Goal: Task Accomplishment & Management: Manage account settings

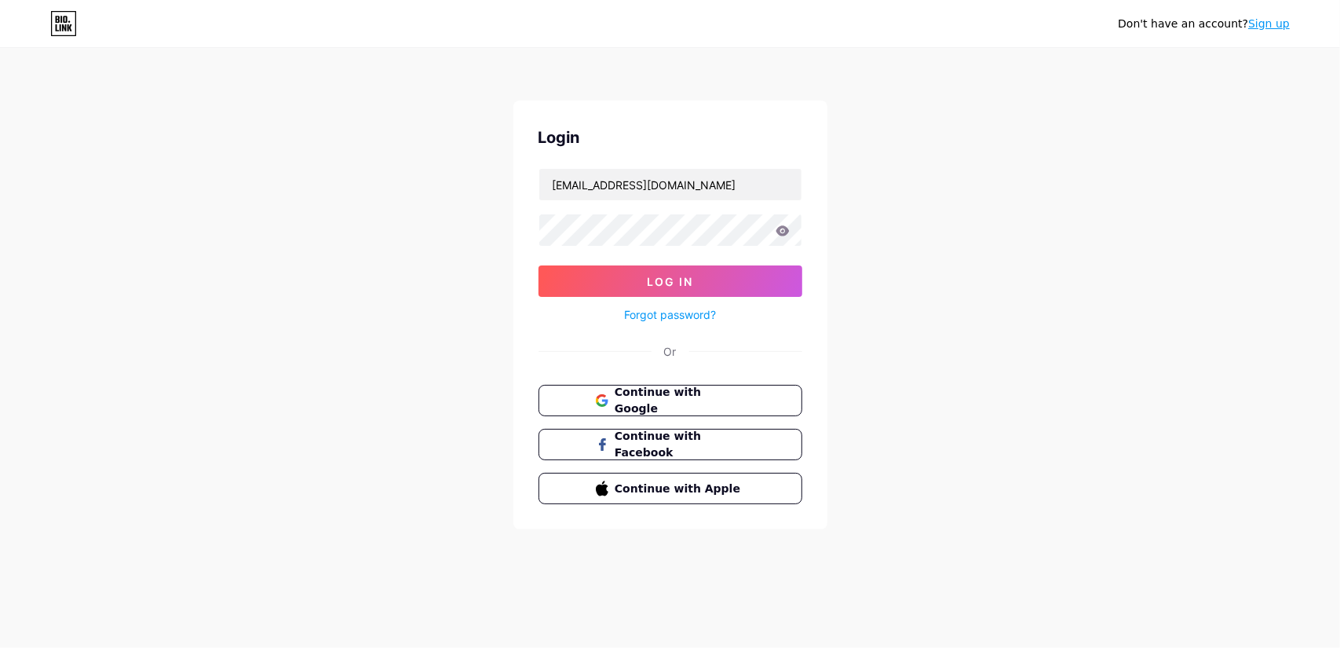
click at [672, 408] on button "Continue with Google" at bounding box center [671, 400] width 264 height 31
click at [663, 272] on button "Log In" at bounding box center [671, 280] width 264 height 31
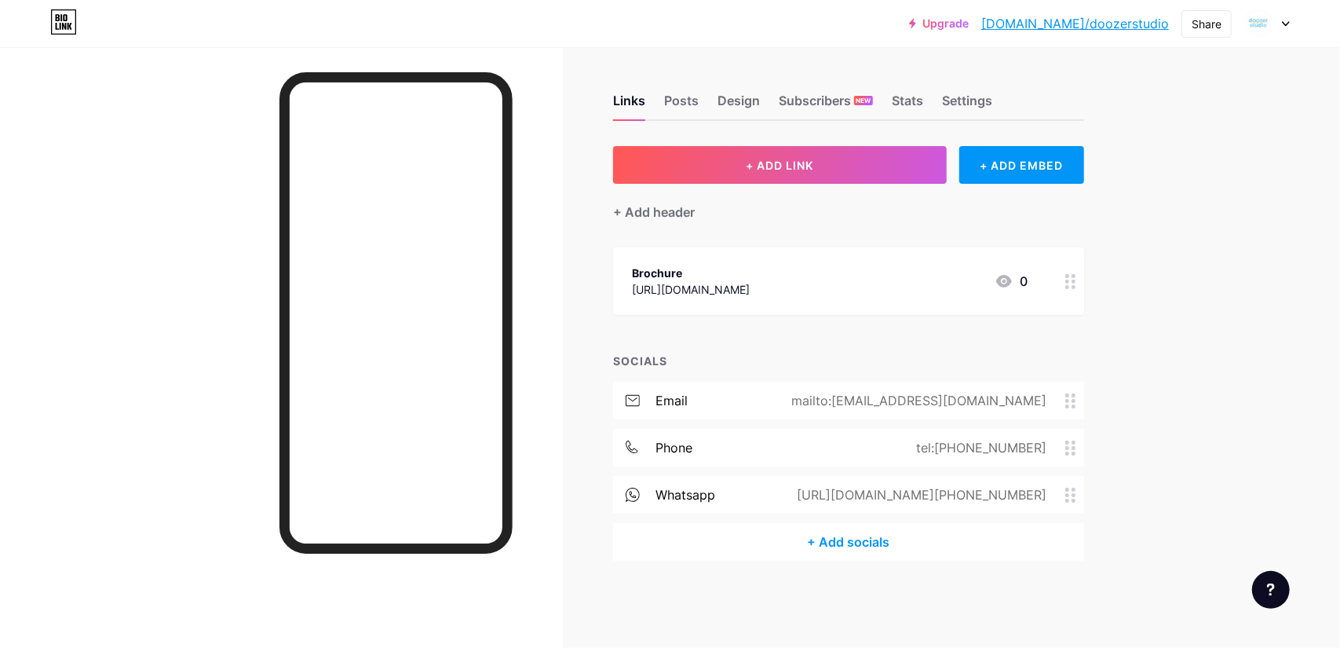
click at [1076, 27] on link "[DOMAIN_NAME]/doozerstudio" at bounding box center [1076, 23] width 188 height 19
click at [572, 583] on div "Links Posts Design Subscribers NEW Stats Settings + ADD LINK + ADD EMBED + Add …" at bounding box center [575, 343] width 1150 height 592
click at [839, 100] on div "Subscribers NEW" at bounding box center [826, 105] width 94 height 28
click at [760, 115] on div "Links Posts Design Subscribers NEW Stats Settings" at bounding box center [848, 93] width 471 height 55
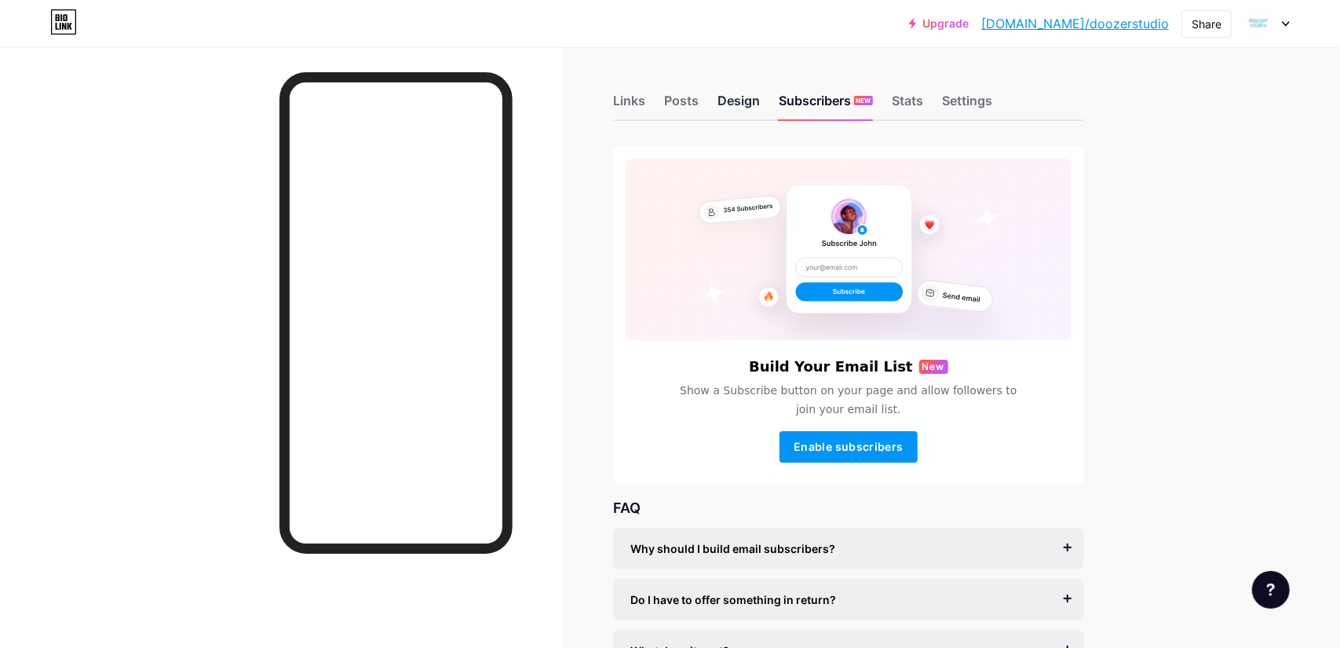
click at [736, 97] on div "Design" at bounding box center [739, 105] width 42 height 28
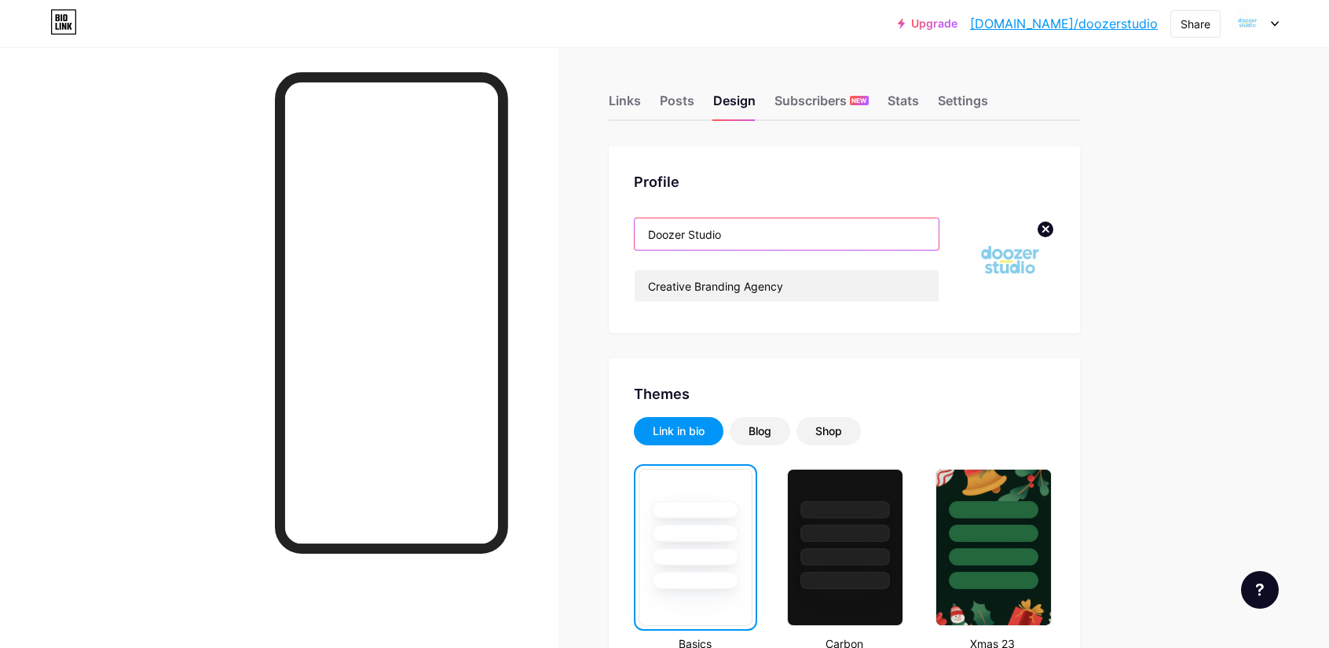
click at [768, 236] on input "Doozer Studio" at bounding box center [787, 233] width 304 height 31
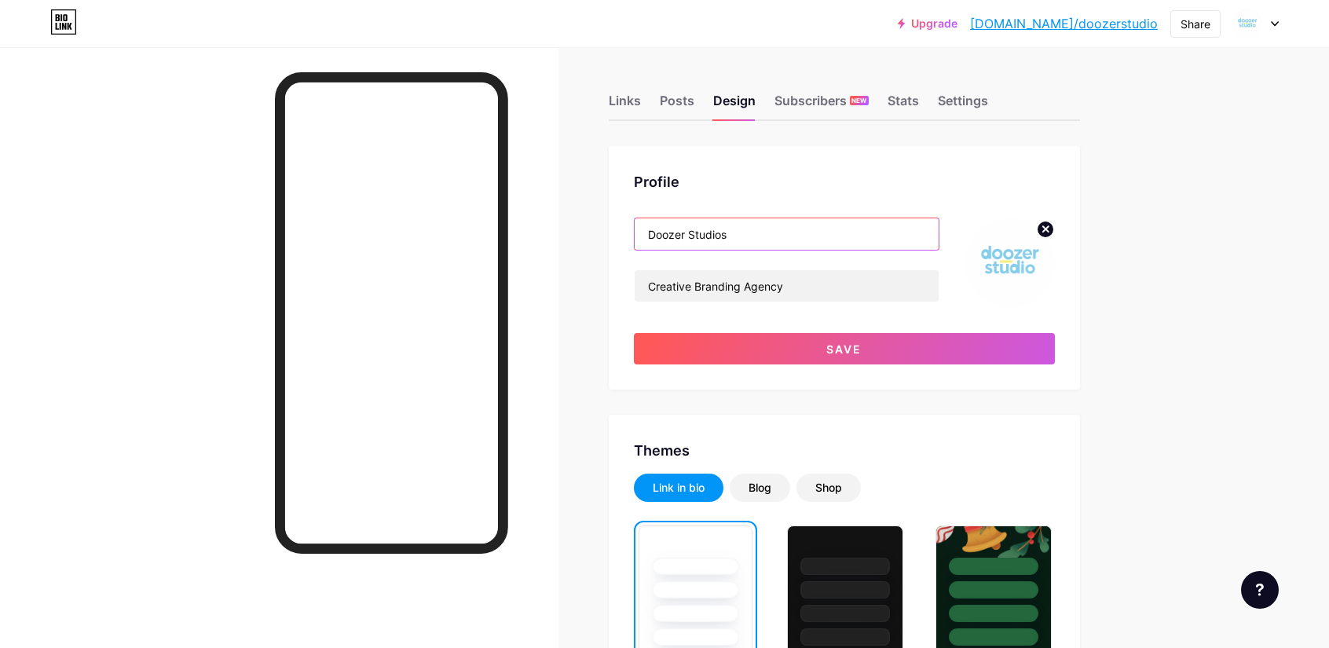
type input "Doozer Studios"
click at [1044, 224] on circle at bounding box center [1045, 229] width 17 height 17
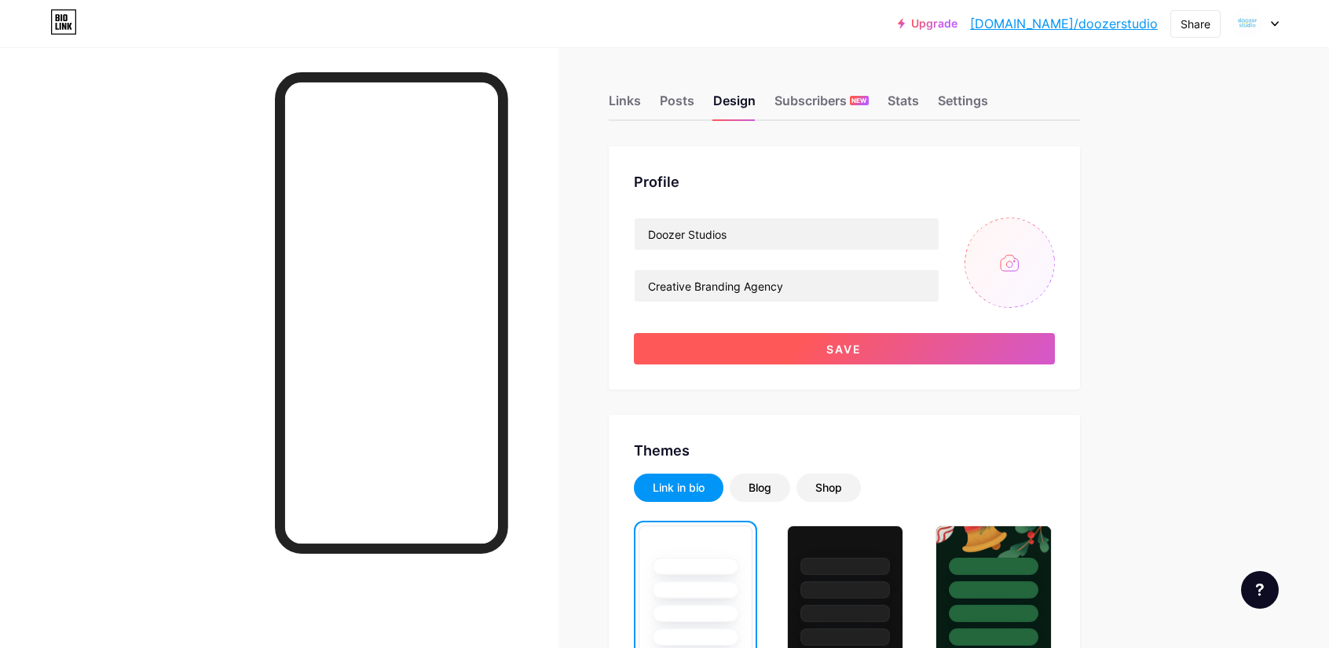
click at [686, 352] on button "Save" at bounding box center [844, 348] width 421 height 31
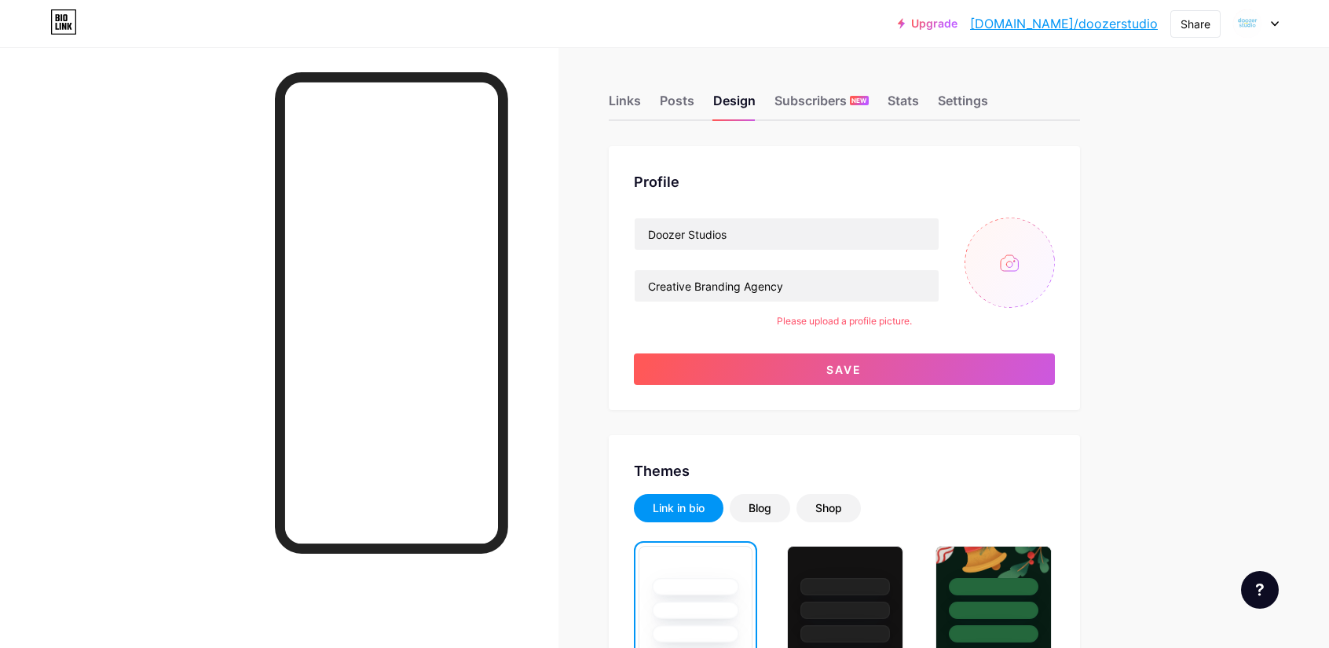
click at [1010, 264] on input "file" at bounding box center [1009, 263] width 90 height 90
type input "C:\fakepath\template01.png"
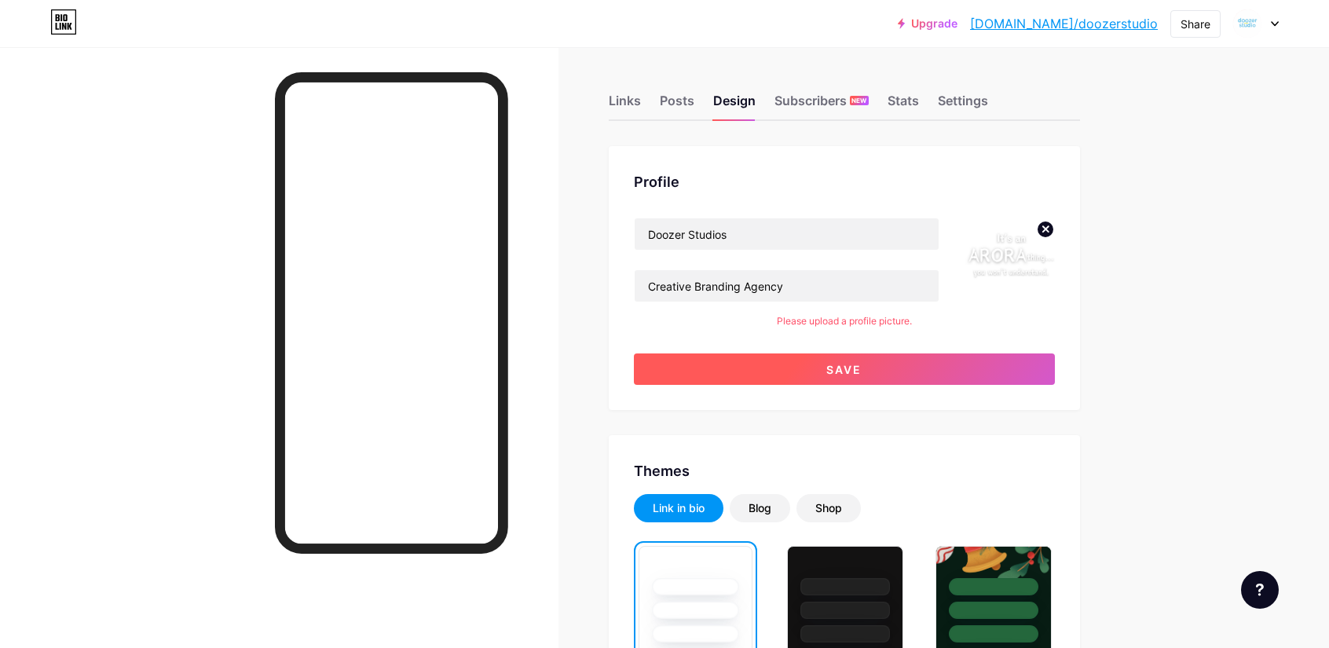
click at [821, 366] on button "Save" at bounding box center [844, 368] width 421 height 31
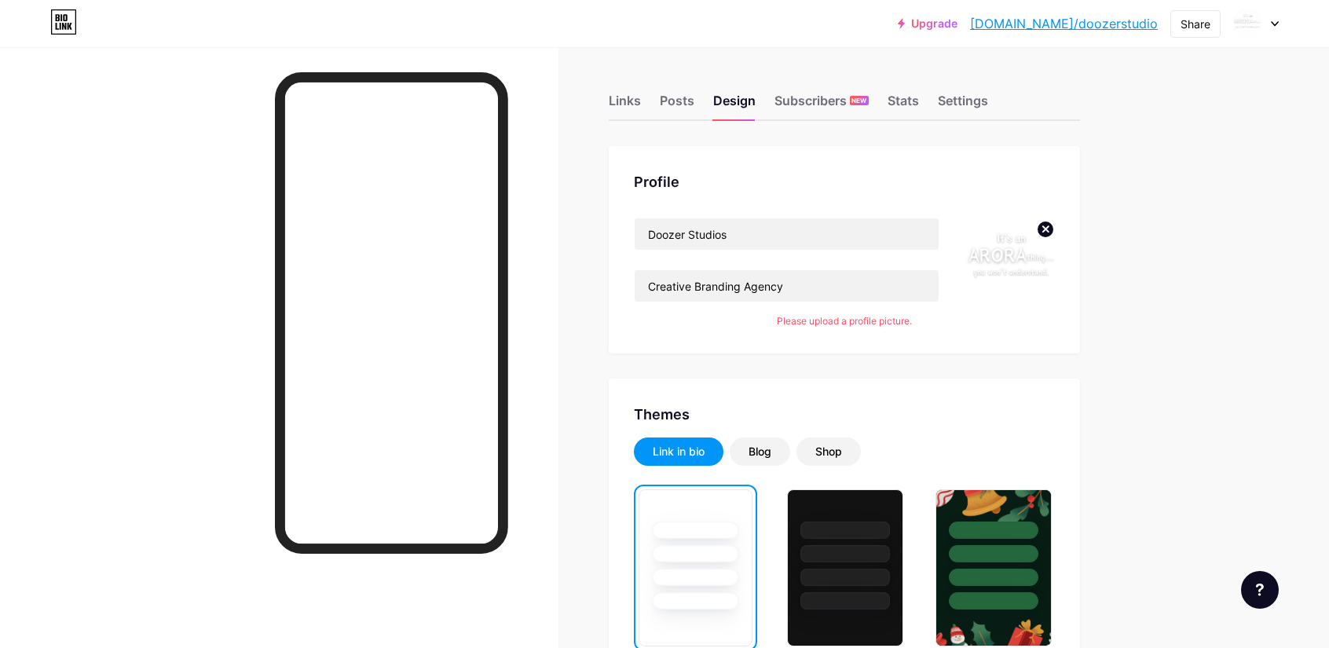
click at [1282, 25] on div "Upgrade [DOMAIN_NAME]/doozer... [DOMAIN_NAME]/doozerstudio Share Switch account…" at bounding box center [664, 23] width 1329 height 28
click at [1275, 25] on icon at bounding box center [1274, 24] width 6 height 4
click at [1149, 182] on link "Account settings" at bounding box center [1180, 178] width 195 height 42
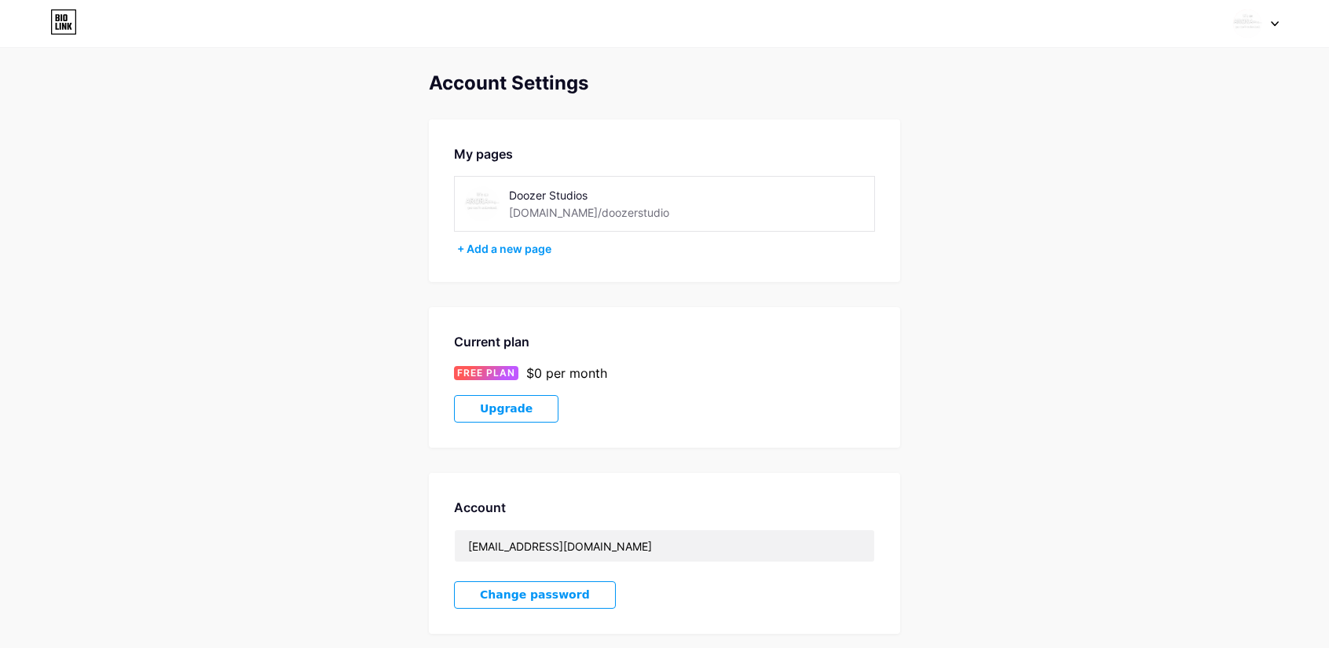
click at [555, 191] on div "Doozer Studios" at bounding box center [620, 195] width 222 height 16
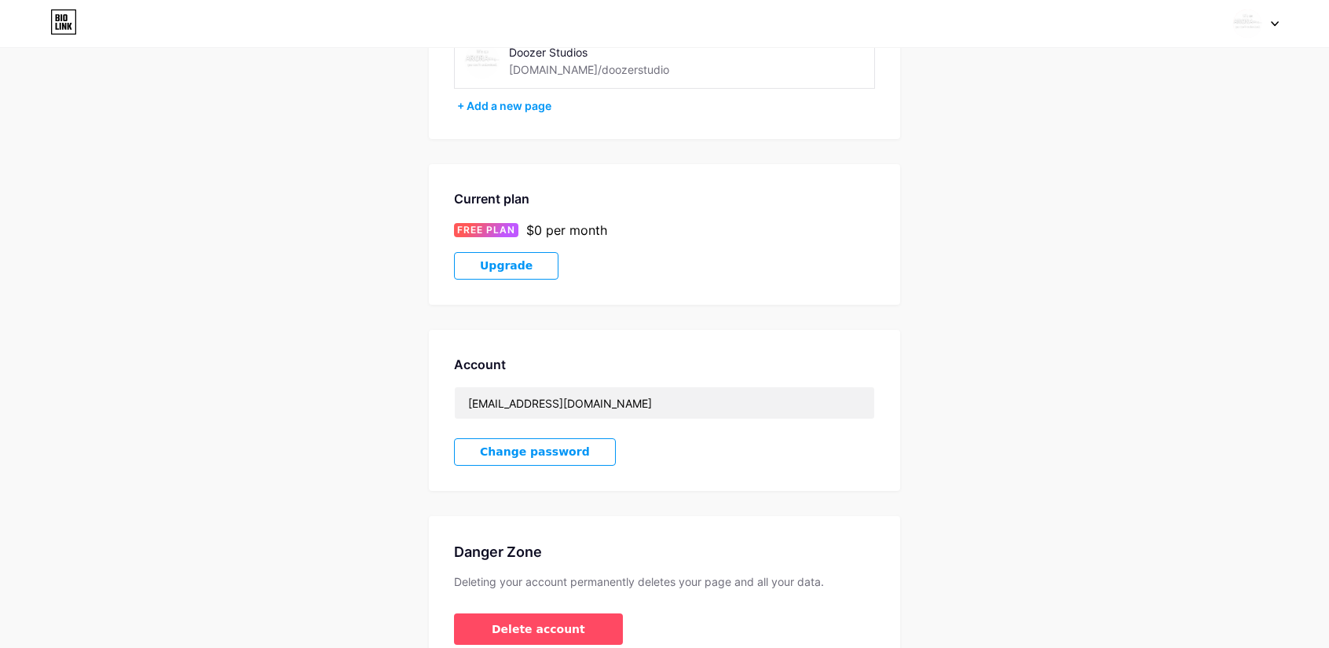
scroll to position [157, 0]
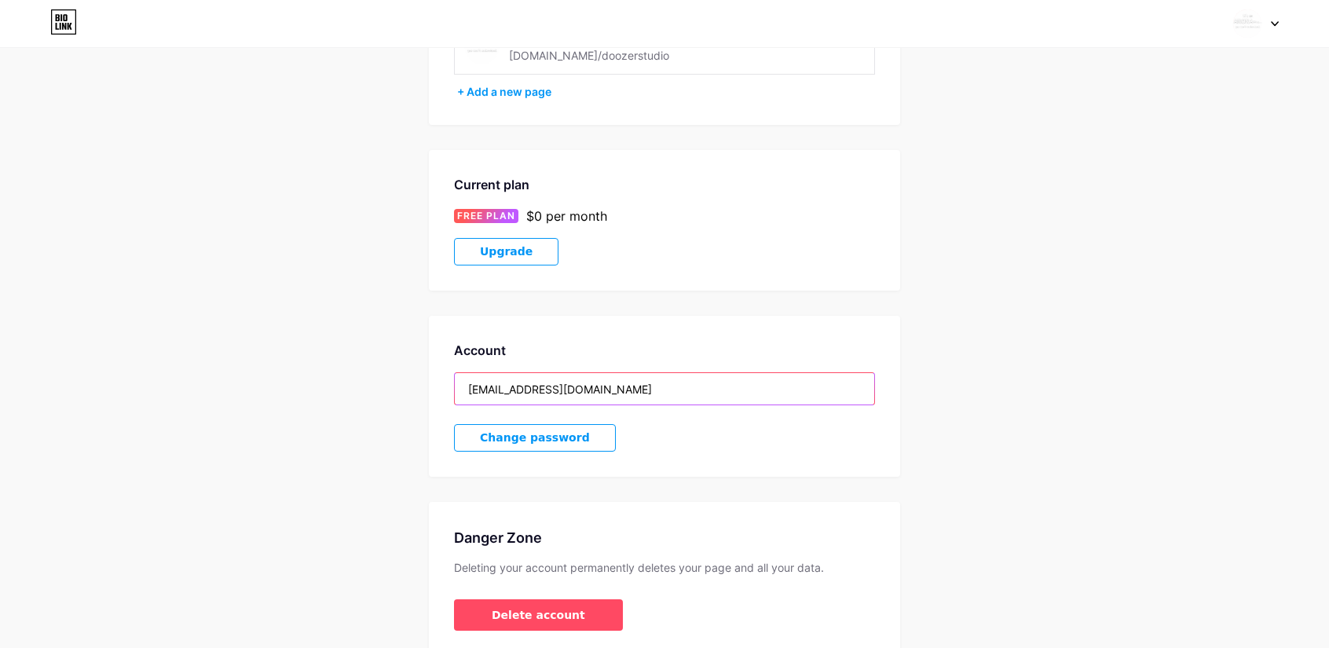
click at [534, 389] on input "[EMAIL_ADDRESS][DOMAIN_NAME]" at bounding box center [664, 388] width 419 height 31
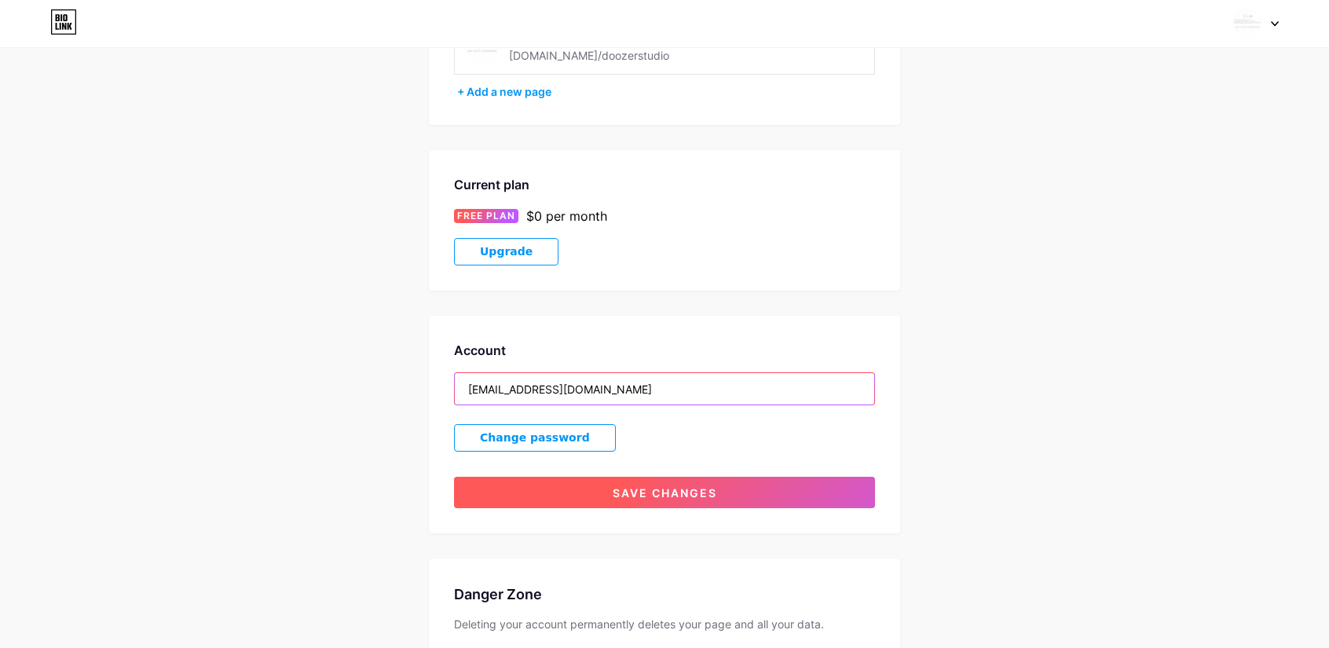
type input "[EMAIL_ADDRESS][DOMAIN_NAME]"
click at [598, 486] on button "Save changes" at bounding box center [664, 492] width 421 height 31
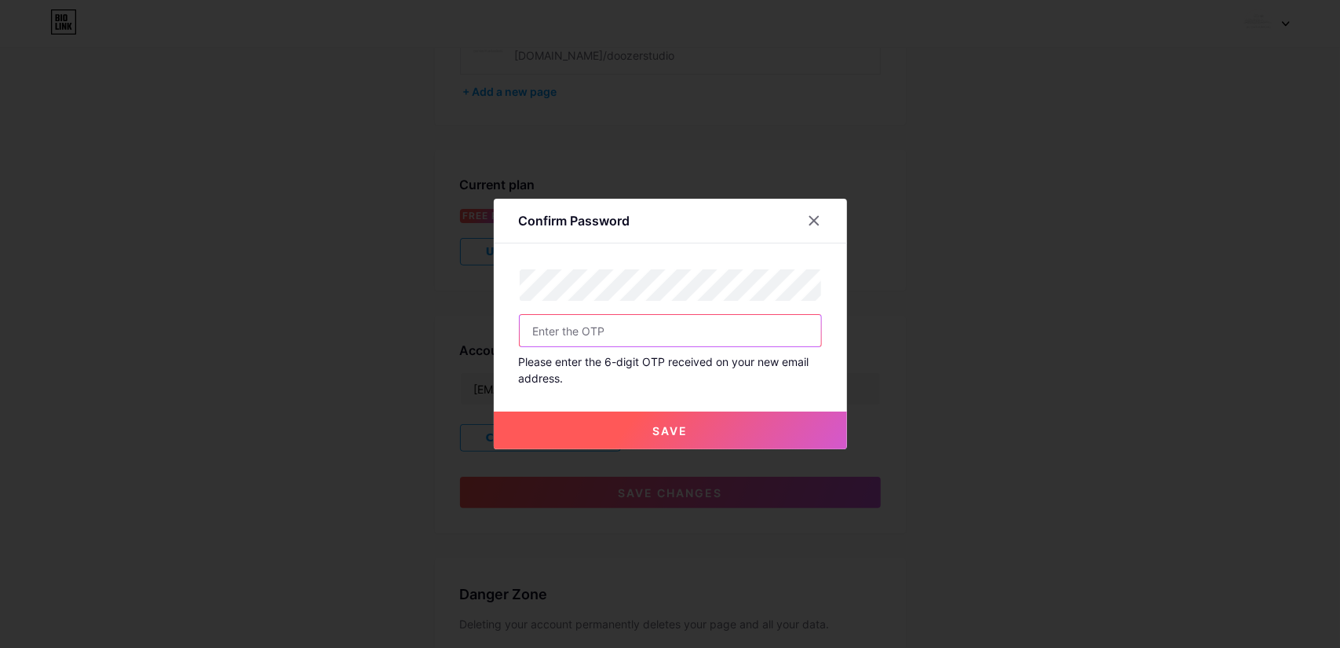
click at [605, 337] on input "text" at bounding box center [671, 330] width 302 height 31
click at [642, 438] on button "Save" at bounding box center [670, 430] width 353 height 38
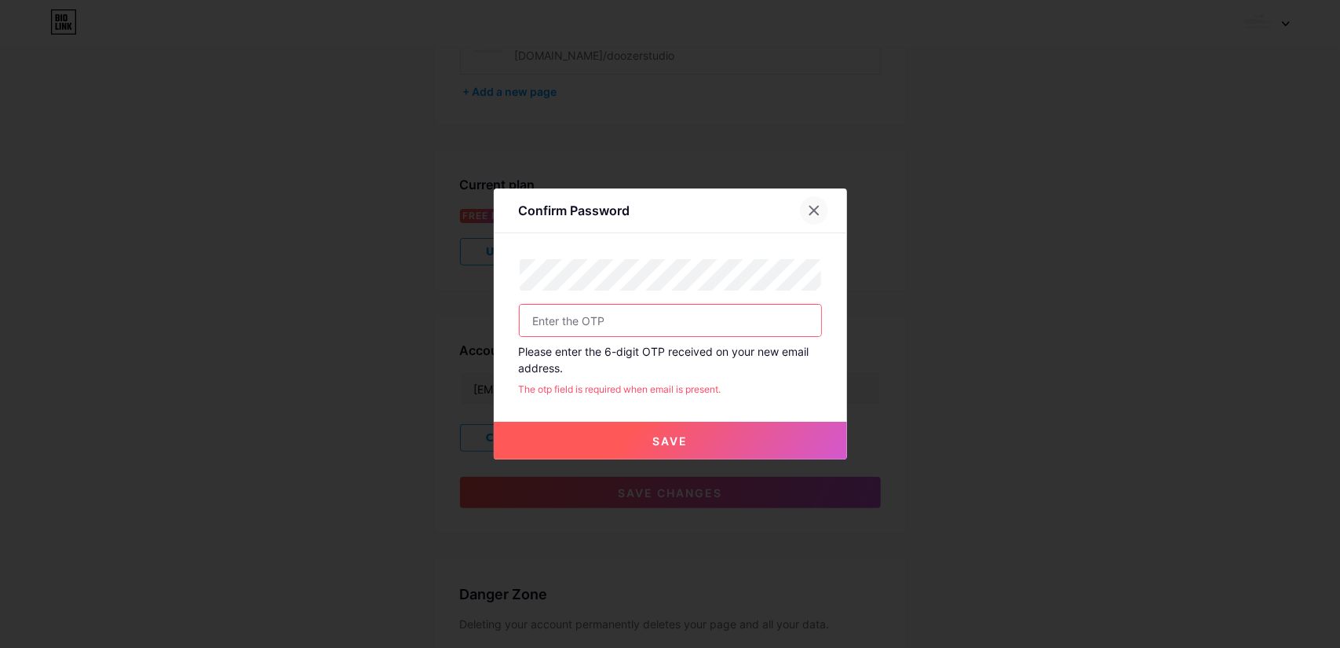
click at [810, 212] on icon at bounding box center [814, 211] width 9 height 9
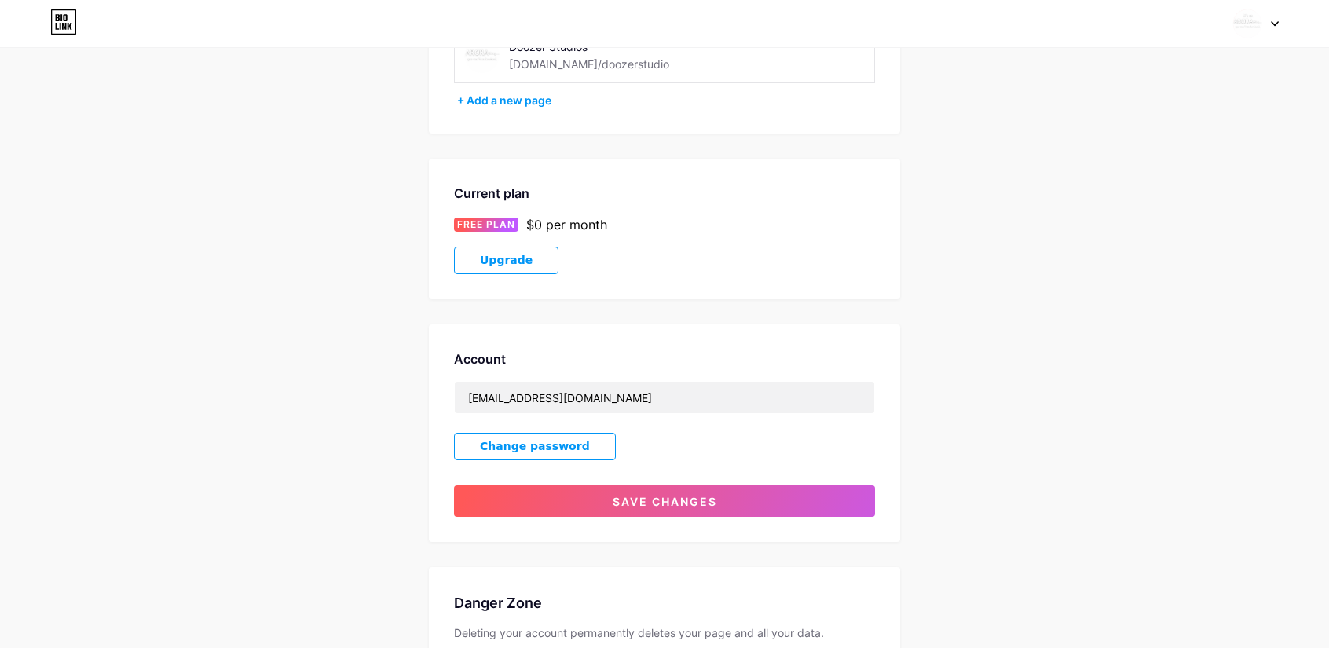
scroll to position [0, 0]
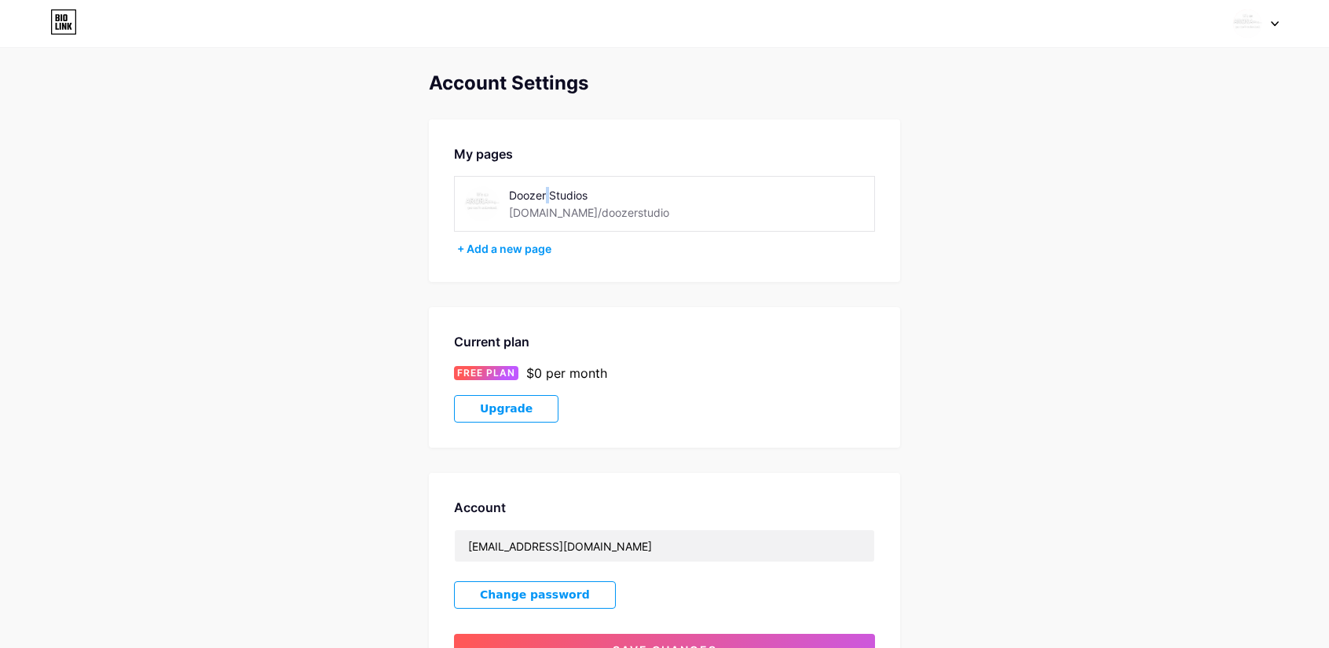
click at [548, 194] on div "Doozer Studios" at bounding box center [620, 195] width 222 height 16
drag, startPoint x: 573, startPoint y: 199, endPoint x: 592, endPoint y: 207, distance: 20.1
click at [575, 199] on div "Doozer Studios" at bounding box center [620, 195] width 222 height 16
drag, startPoint x: 609, startPoint y: 211, endPoint x: 631, endPoint y: 211, distance: 22.0
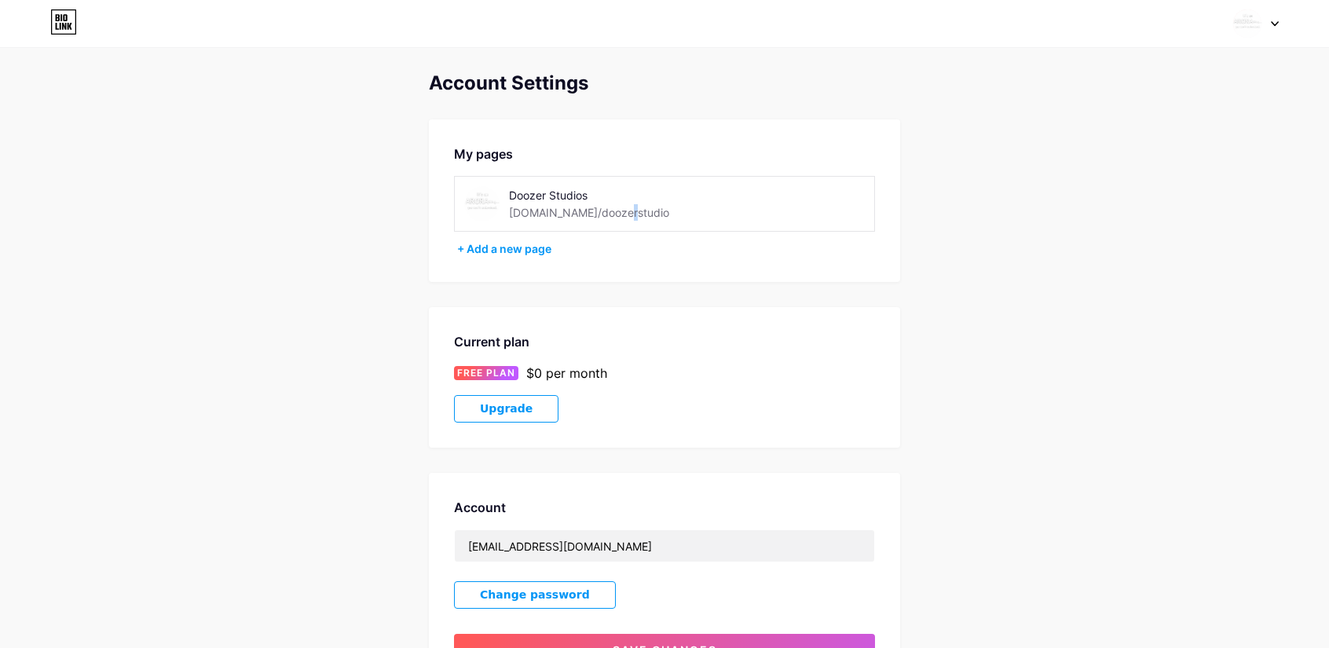
click at [605, 211] on div "[DOMAIN_NAME]/doozerstudio" at bounding box center [589, 212] width 160 height 16
drag, startPoint x: 646, startPoint y: 210, endPoint x: 548, endPoint y: 219, distance: 97.8
click at [633, 209] on div "Doozer Studios [DOMAIN_NAME]/doozerstudio" at bounding box center [620, 203] width 222 height 35
click at [518, 249] on div "+ Add a new page" at bounding box center [666, 249] width 418 height 16
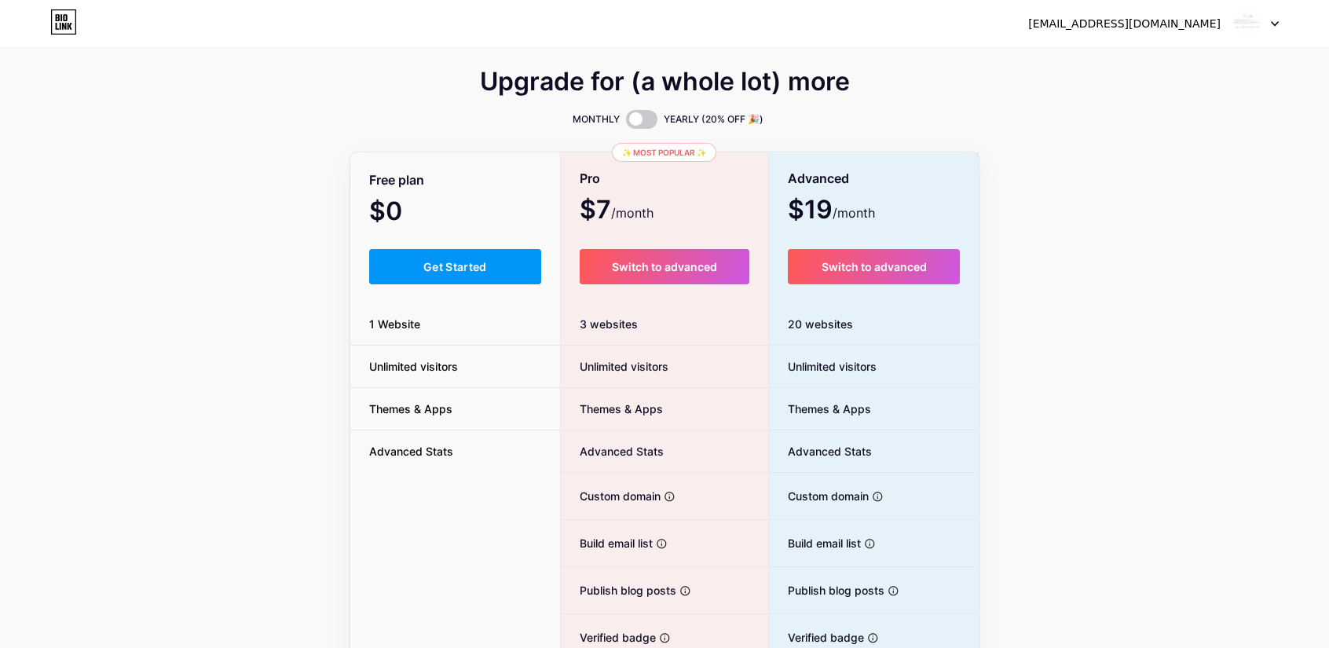
click at [1145, 205] on div "Upgrade for (a whole lot) more MONTHLY YEARLY (20% OFF 🎉) Free plan $0 /month G…" at bounding box center [664, 390] width 1329 height 636
